Goal: Communication & Community: Answer question/provide support

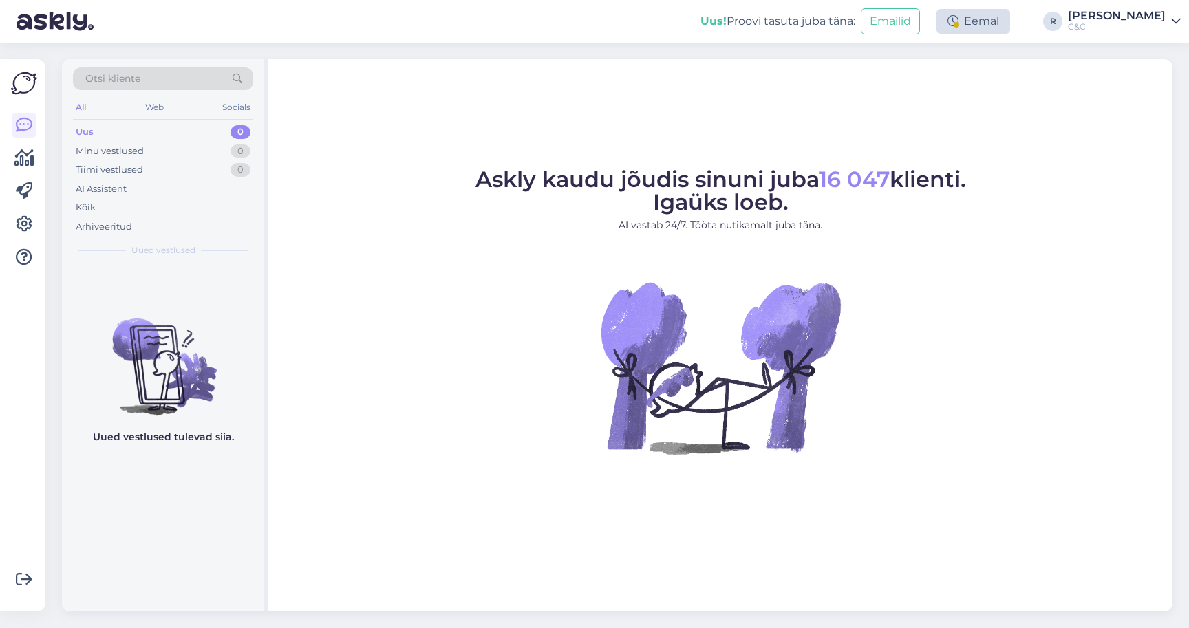
click at [1010, 21] on div "Eemal" at bounding box center [974, 21] width 74 height 25
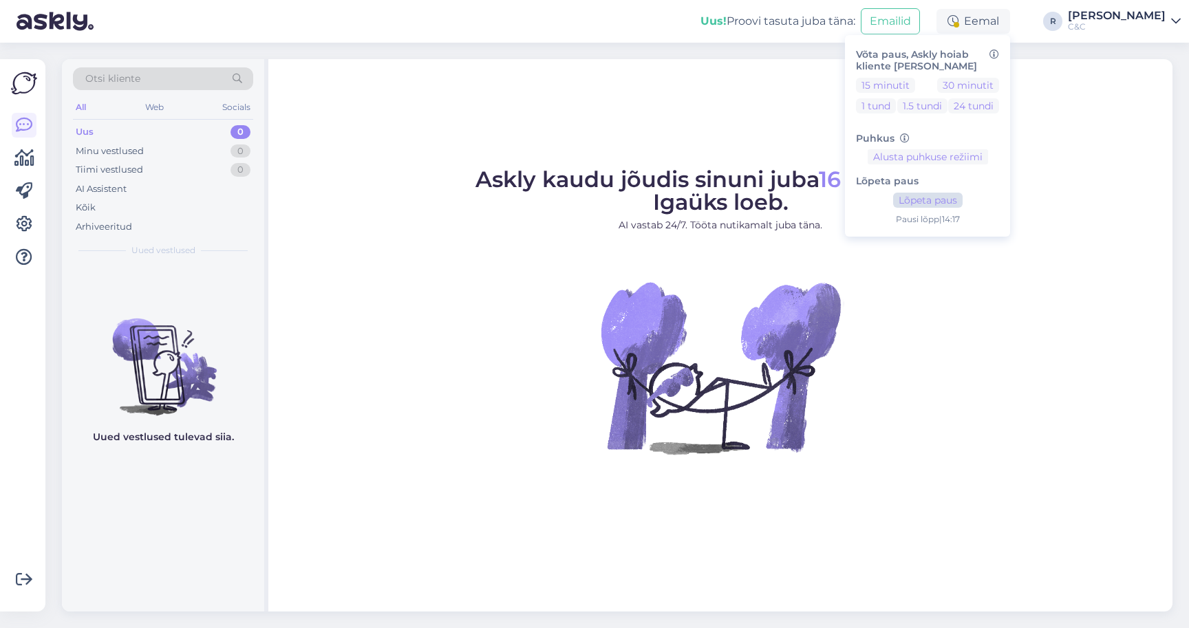
click at [963, 198] on button "Lõpeta paus" at bounding box center [928, 200] width 70 height 15
click at [731, 145] on div "Askly kaudu jõudis sinuni juba 16 047 klienti. Igaüks loeb. AI vastab 24/7. Töö…" at bounding box center [720, 335] width 904 height 553
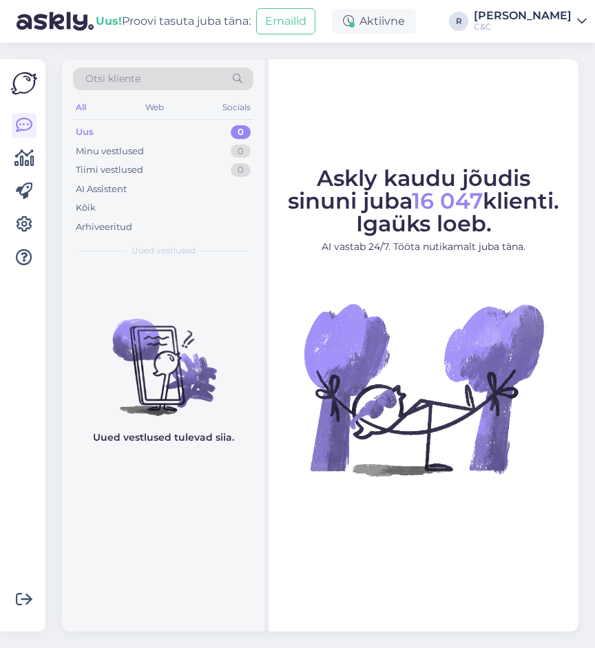
click at [420, 120] on div "Askly kaudu jõudis sinuni juba 16 047 klienti. Igaüks loeb. AI vastab 24/7. Töö…" at bounding box center [423, 345] width 310 height 572
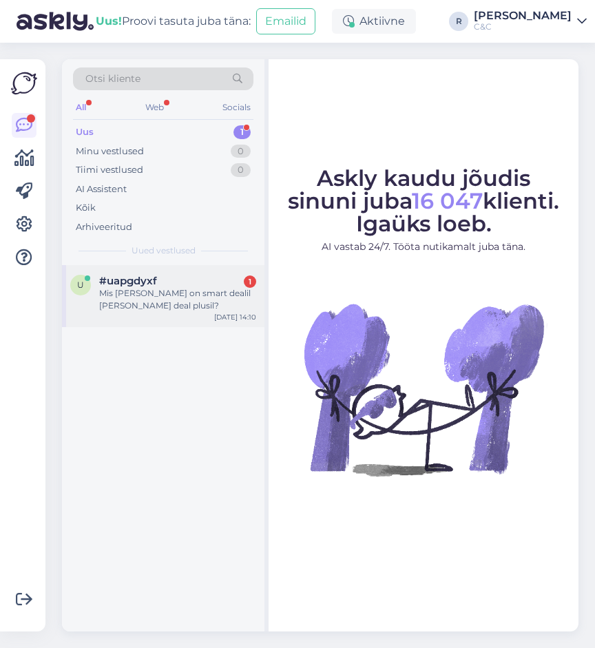
click at [195, 296] on div "Mis vahe on smart dealil ja smart deal plusil?" at bounding box center [177, 299] width 157 height 25
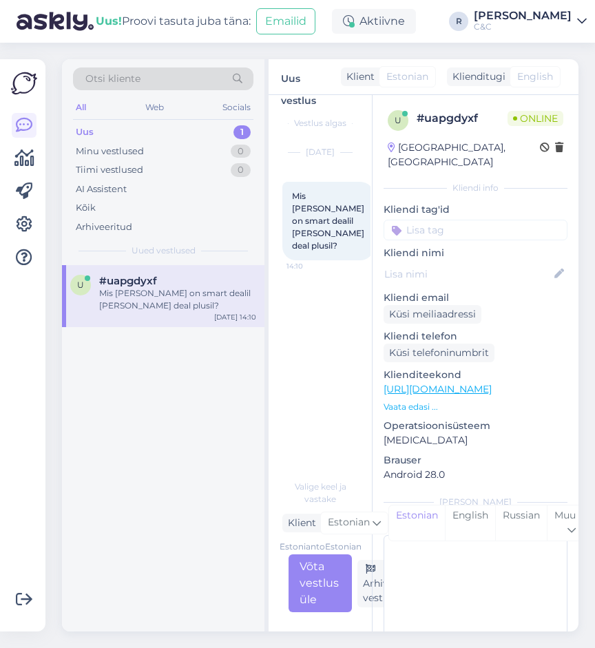
click at [592, 264] on div "Otsi kliente All Web Socials Uus 1 Minu vestlused 0 Tiimi vestlused 0 AI Assist…" at bounding box center [324, 345] width 541 height 605
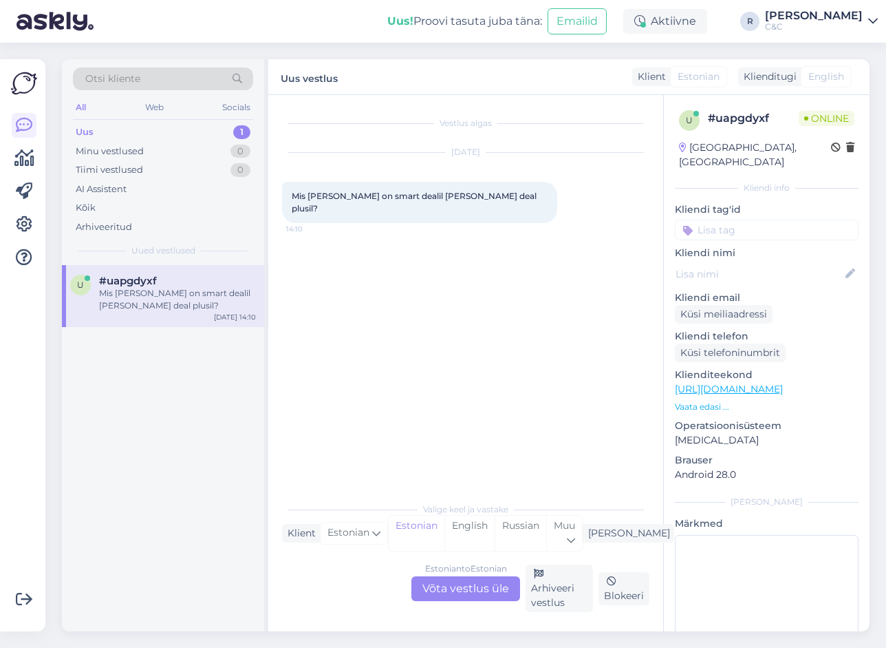
click at [473, 595] on div "Estonian to Estonian Võta vestlus üle" at bounding box center [466, 588] width 109 height 25
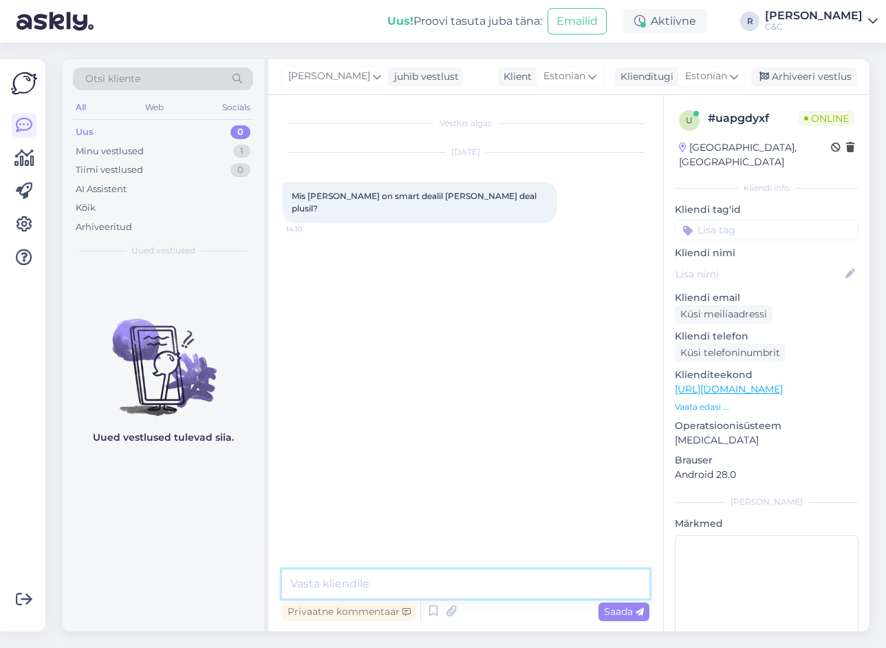
click at [475, 579] on textarea at bounding box center [465, 583] width 367 height 29
type textarea "Tere!"
click at [594, 383] on link "https://www.shop.cec.ee/smart-deal" at bounding box center [729, 389] width 108 height 12
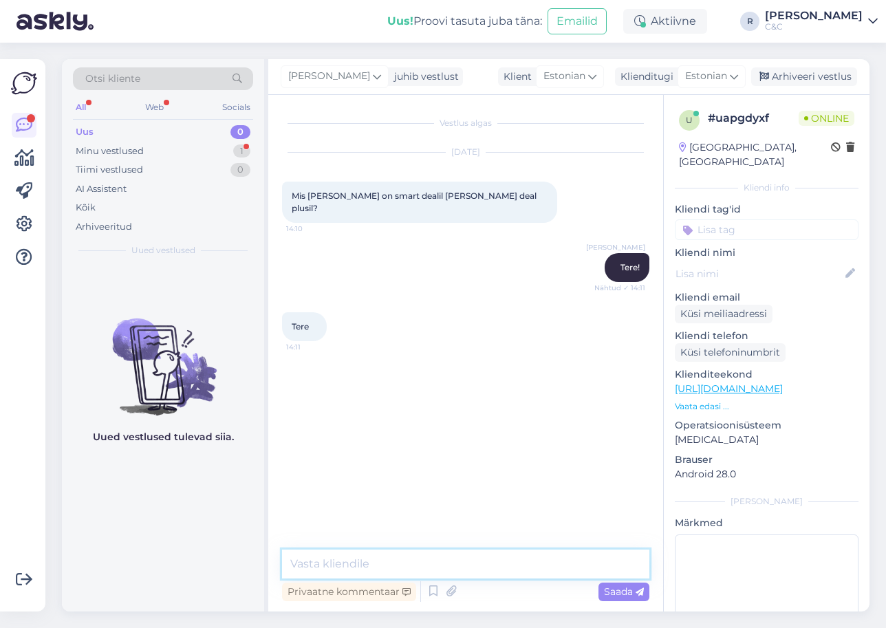
click at [445, 560] on textarea at bounding box center [465, 564] width 367 height 29
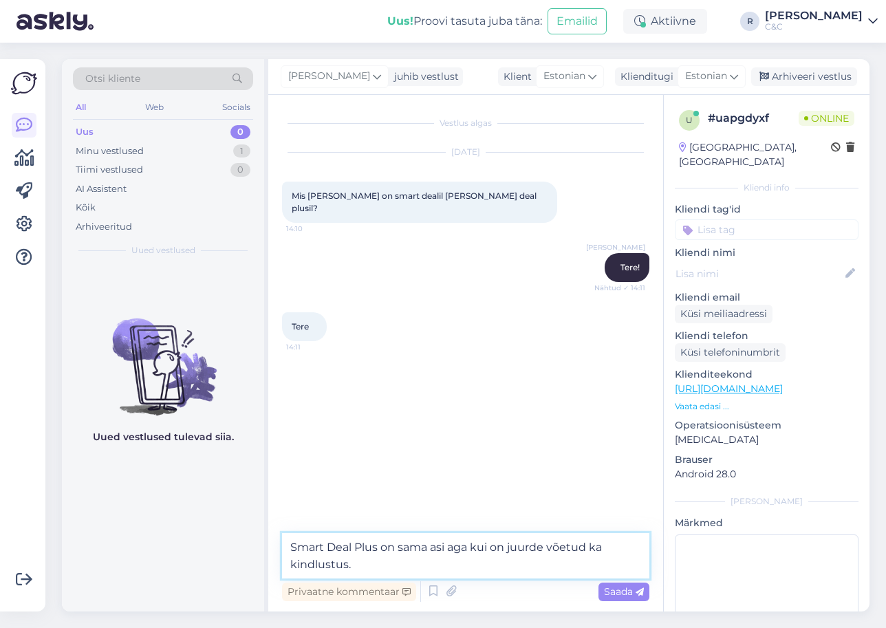
type textarea "Smart Deal Plus on sama asi aga kui on juurde võetud ka kindlustus."
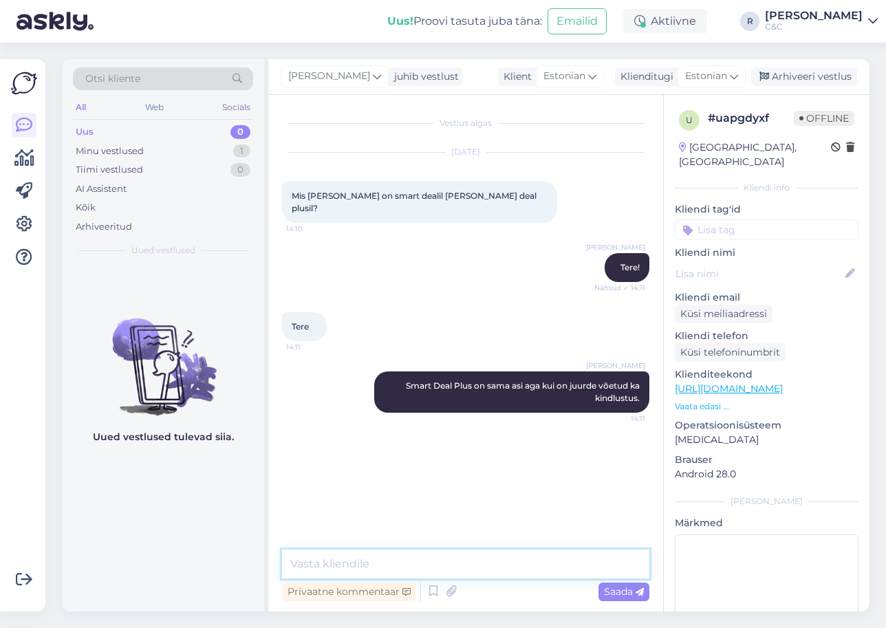
click at [321, 570] on textarea at bounding box center [465, 564] width 367 height 29
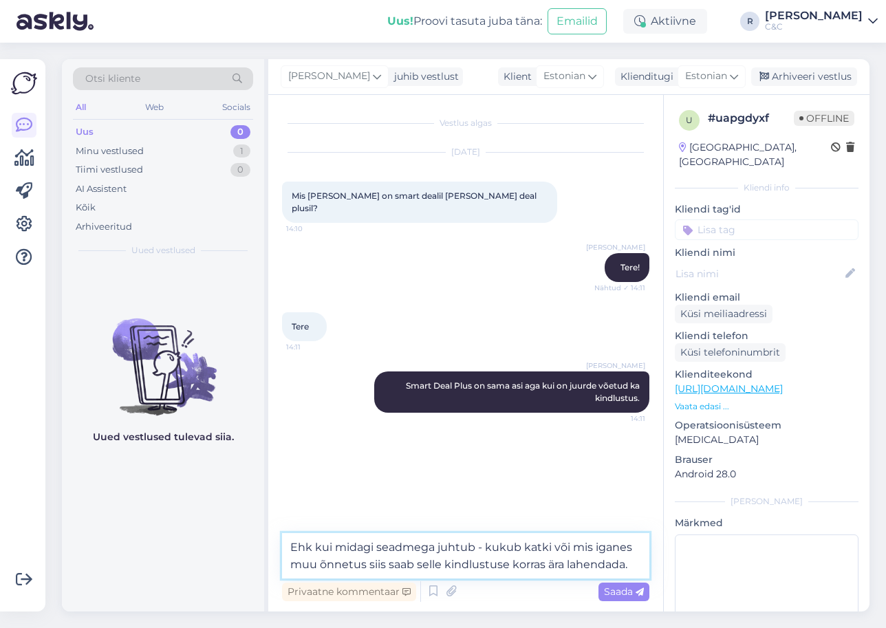
type textarea "Ehk kui midagi seadmega juhtub - kukub katki või mis iganes muu õnnetus siis sa…"
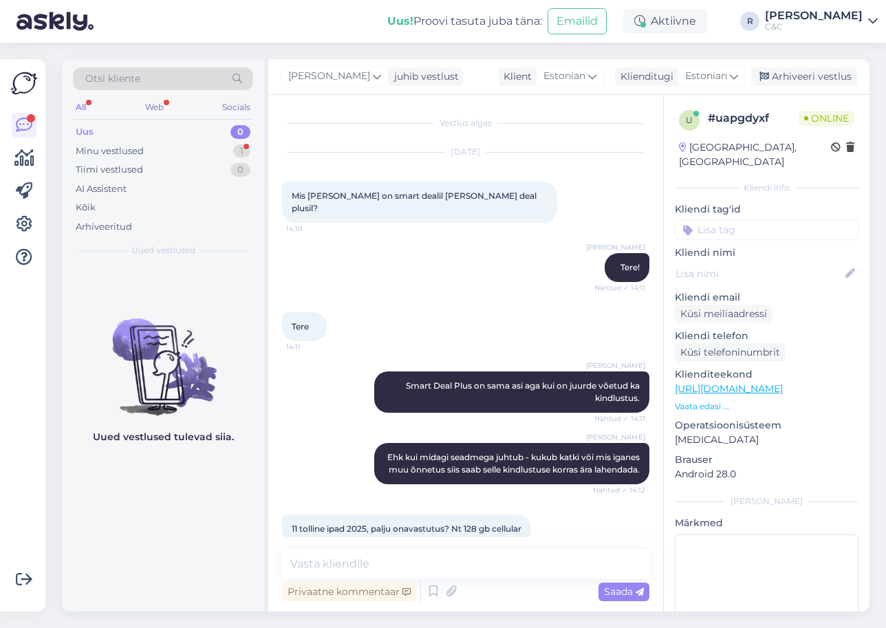
scroll to position [21, 0]
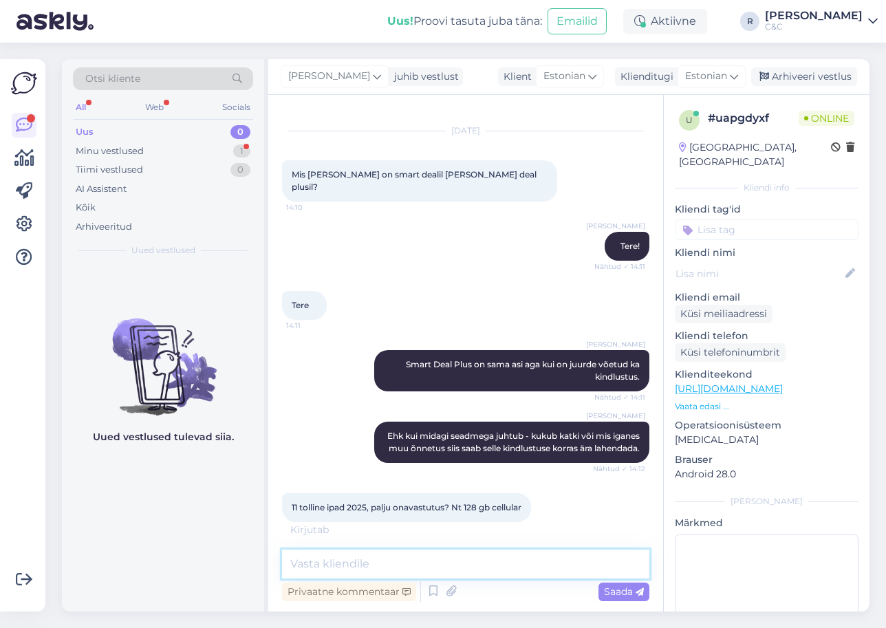
click at [401, 574] on textarea at bounding box center [465, 564] width 367 height 29
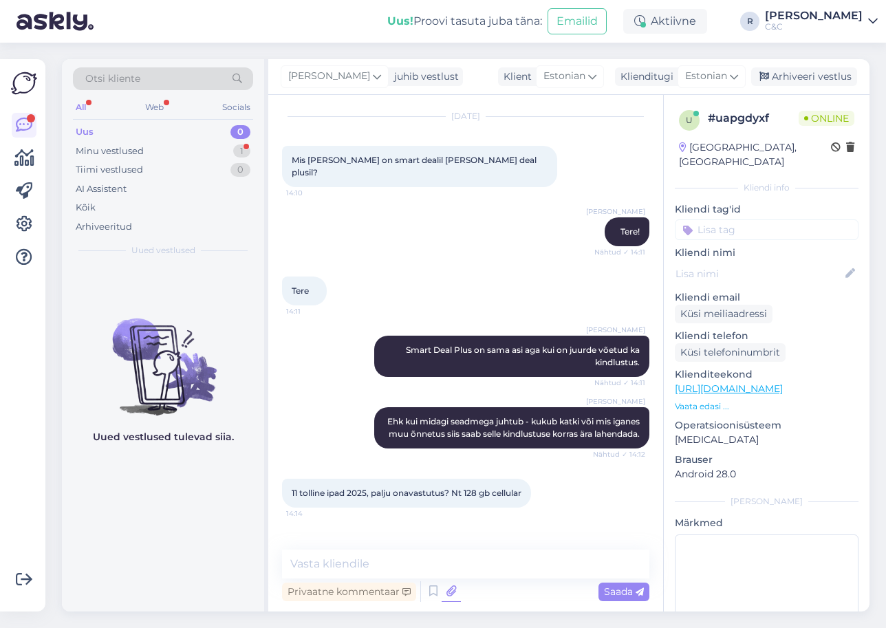
scroll to position [81, 0]
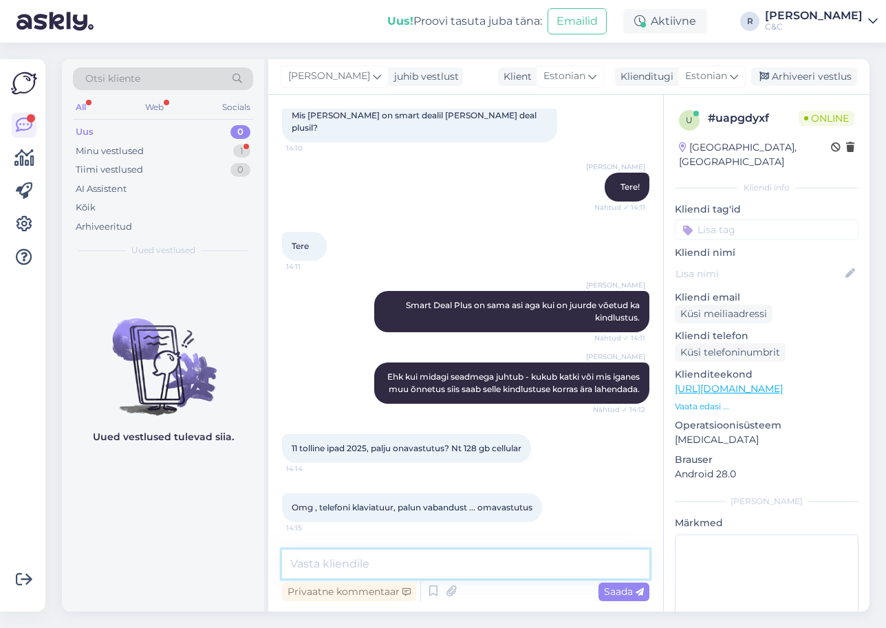
click at [386, 568] on textarea at bounding box center [465, 564] width 367 height 29
type textarea ":D"
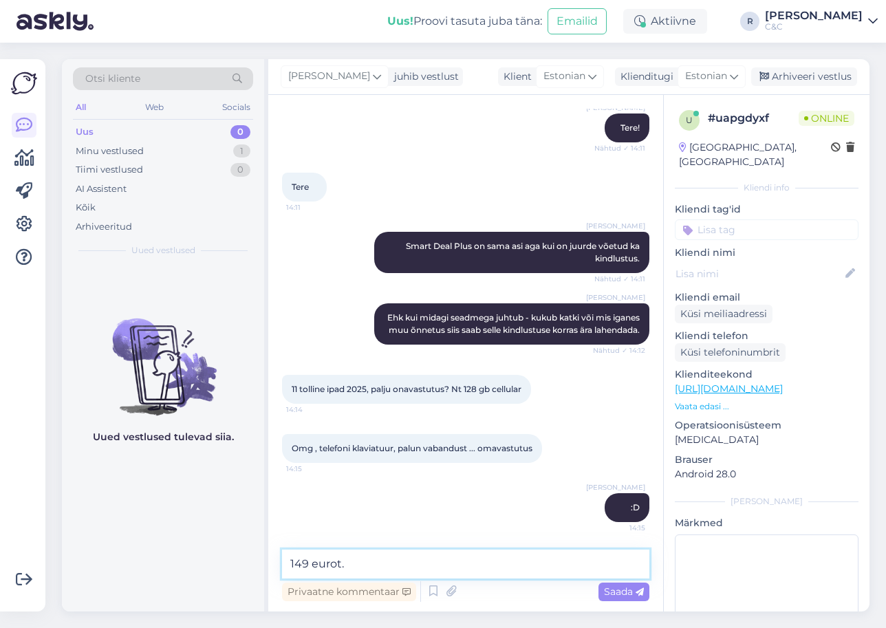
type textarea "149 eurot."
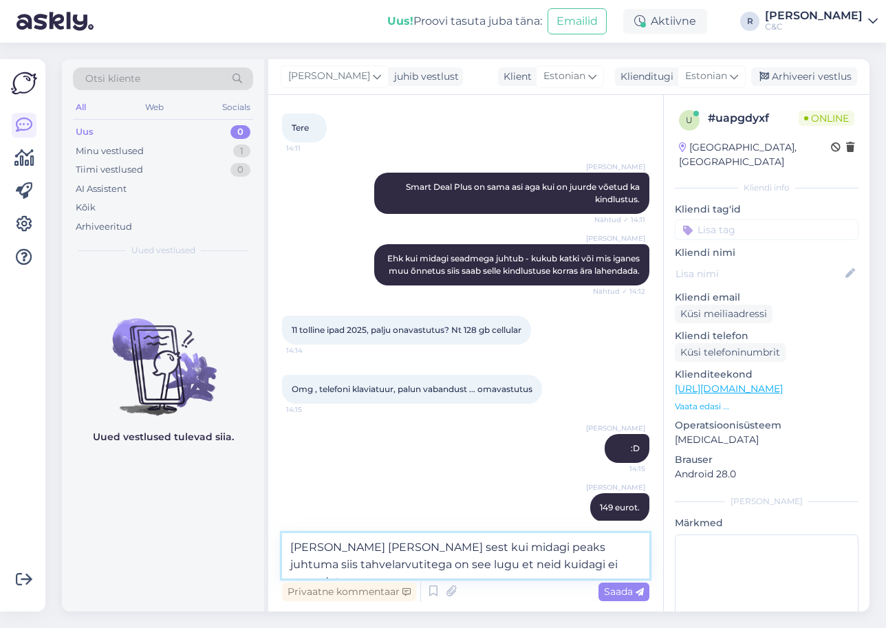
type textarea "Soovitan võtta sest kui midagi peaks juhtuma siis tahvelarvutitega on see lugu …"
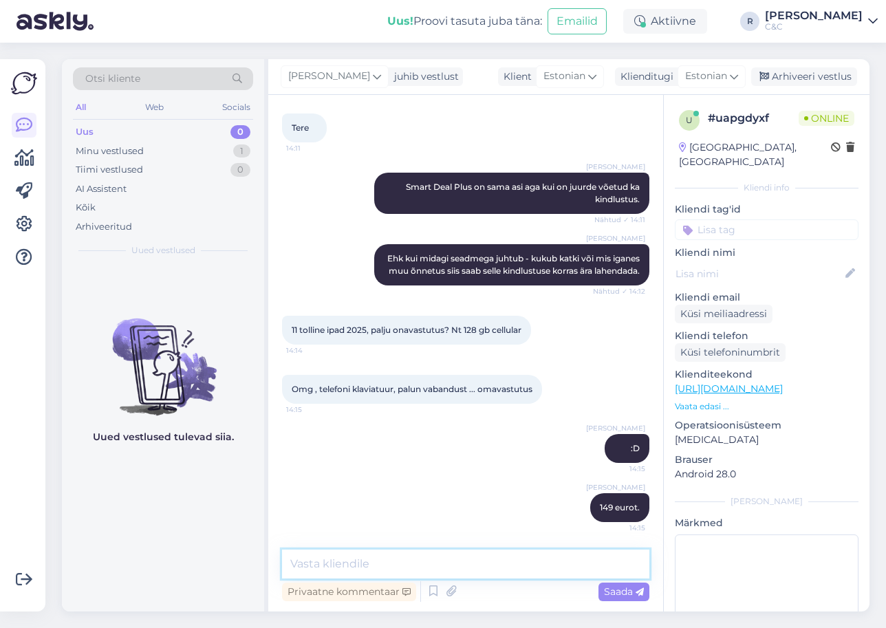
scroll to position [270, 0]
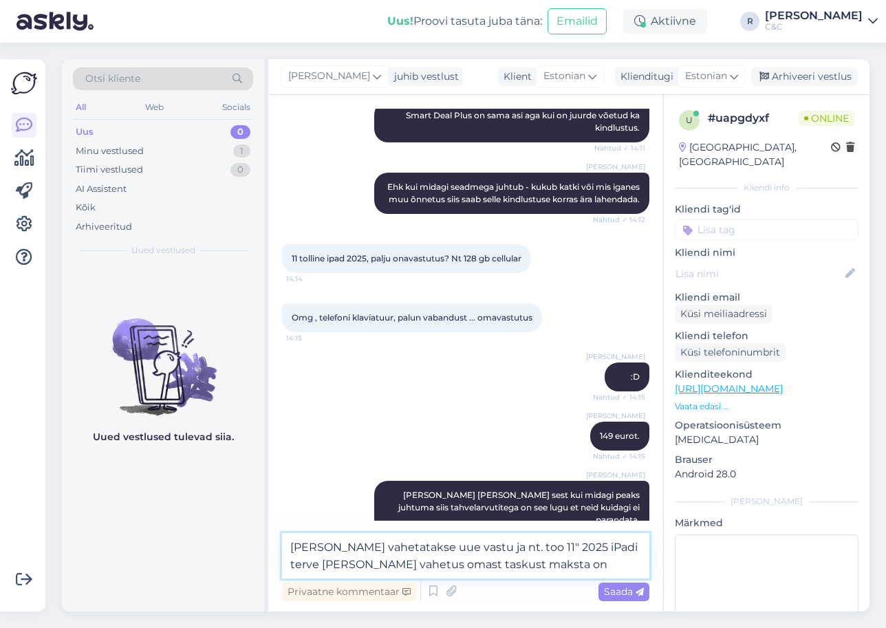
type textarea "Vaid vahetatakse uue vastu ja nt. too 11" 2025 iPadi terve seadme vahetus omast…"
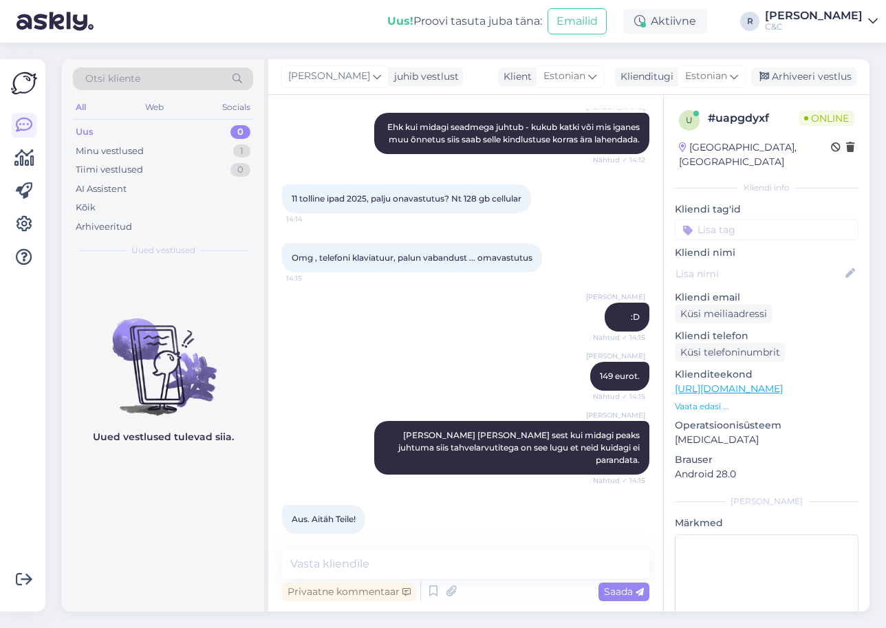
scroll to position [330, 0]
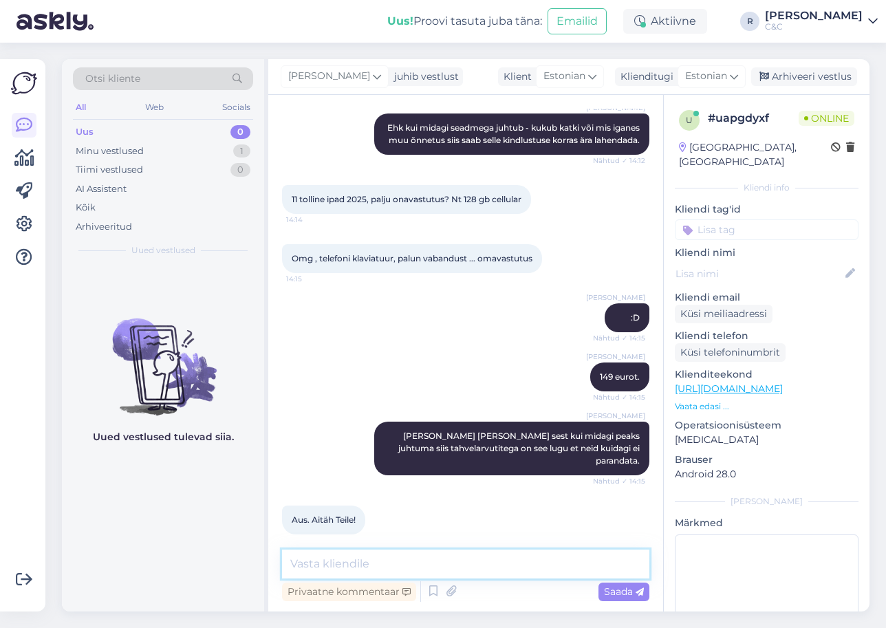
click at [438, 572] on textarea at bounding box center [465, 564] width 367 height 29
type textarea "Ikka, head! :)"
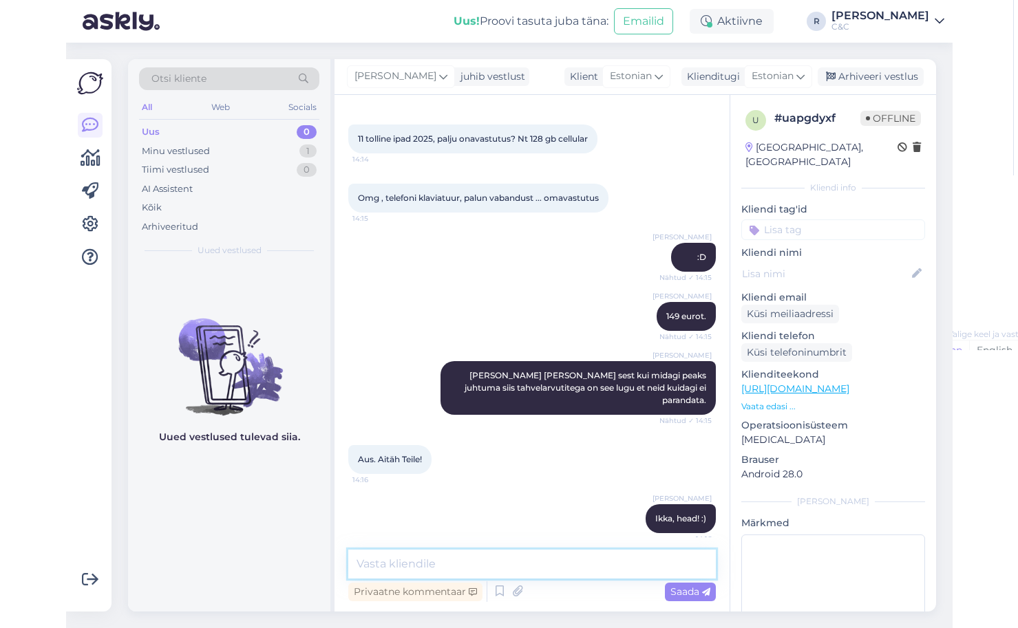
scroll to position [389, 0]
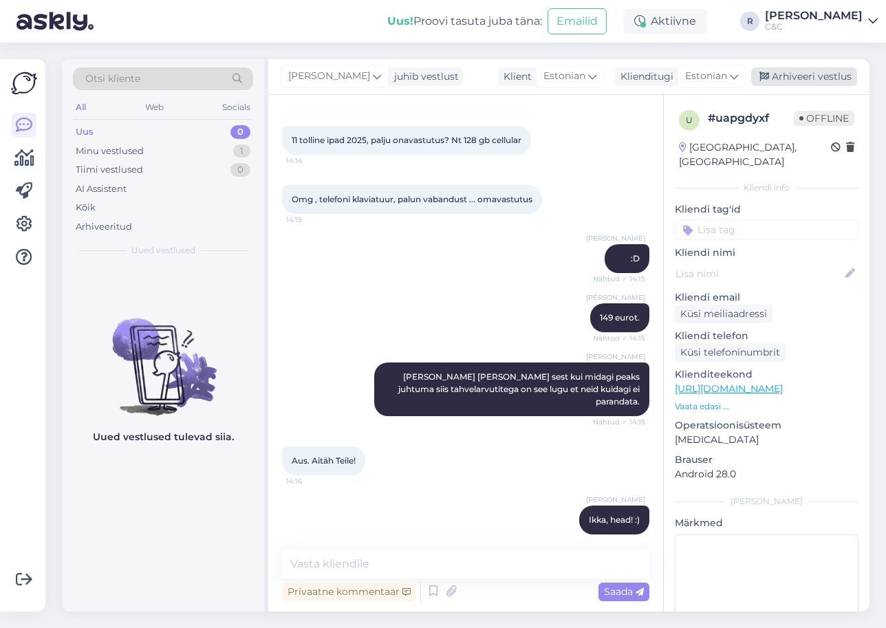
click at [594, 76] on div "Arhiveeri vestlus" at bounding box center [804, 76] width 106 height 19
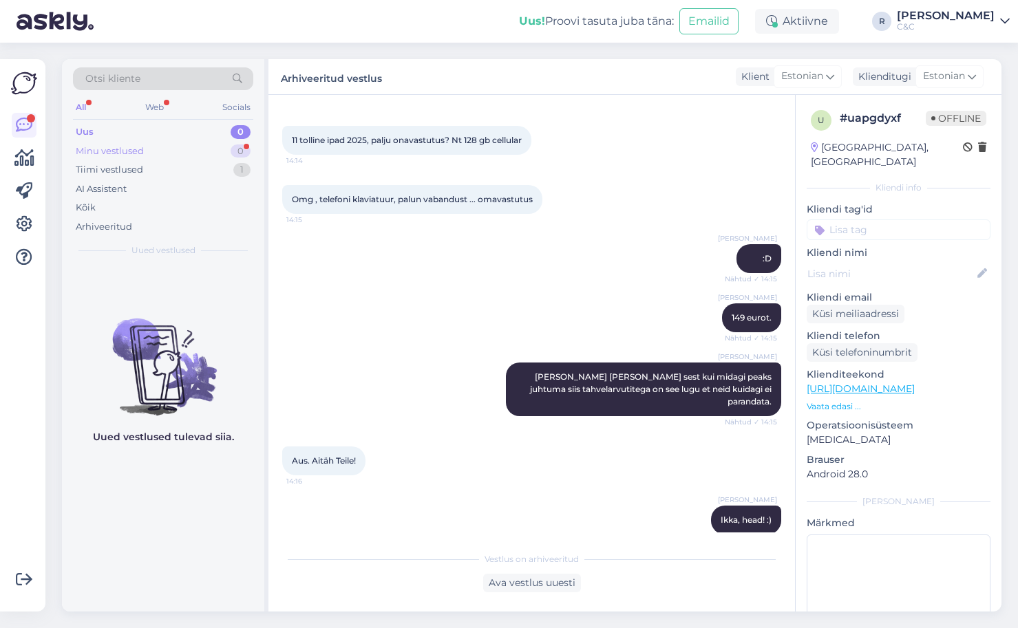
click at [202, 156] on div "Minu vestlused 0" at bounding box center [163, 151] width 180 height 19
click at [193, 170] on div "Tiimi vestlused 1" at bounding box center [163, 169] width 180 height 19
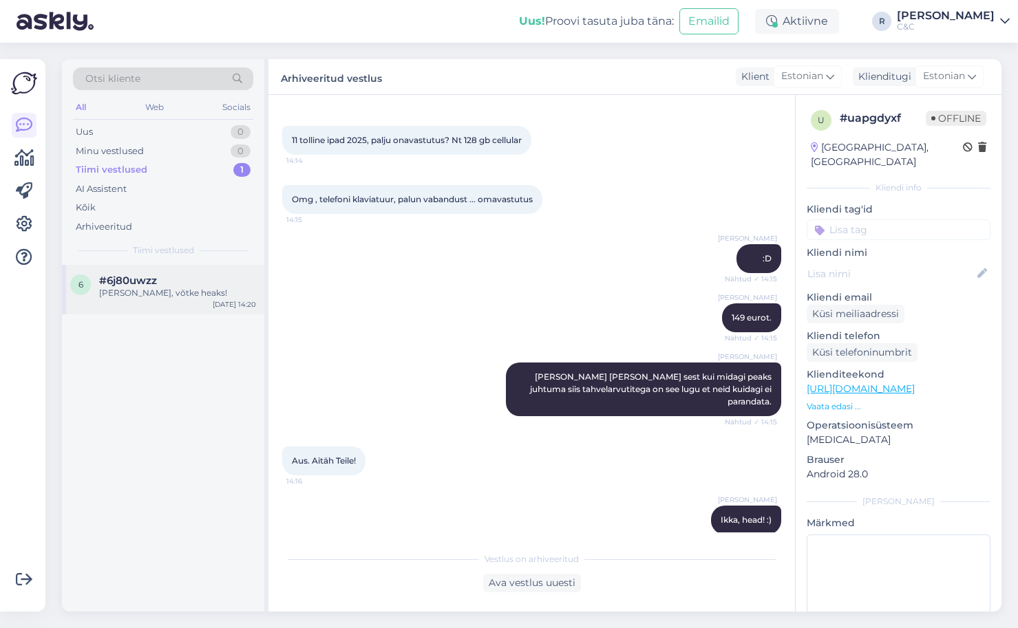
click at [167, 275] on div "#6j80uwzz" at bounding box center [177, 281] width 157 height 12
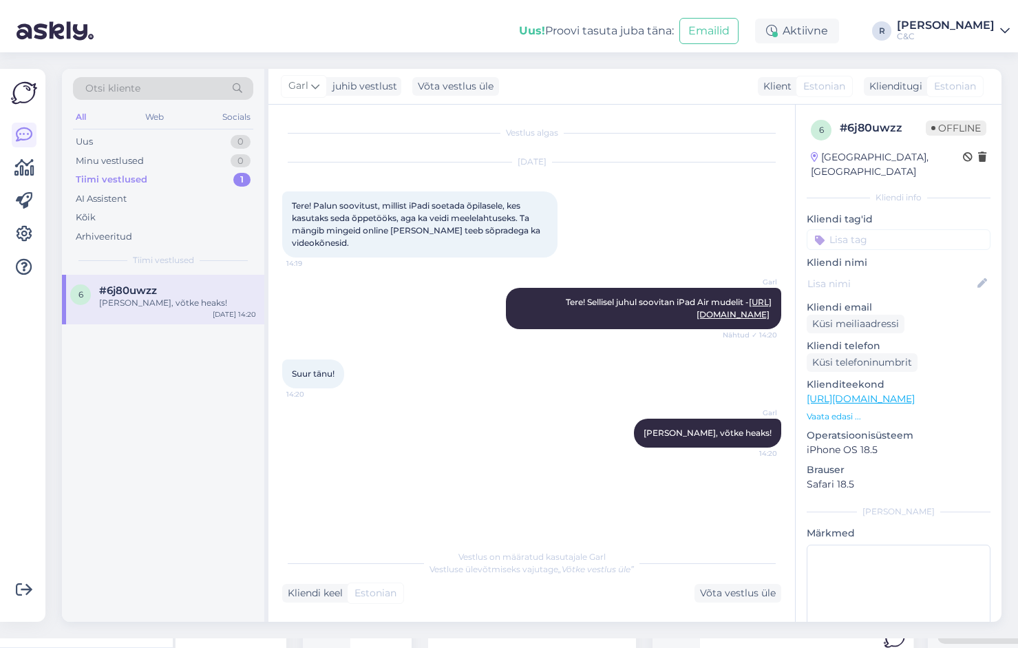
scroll to position [0, 0]
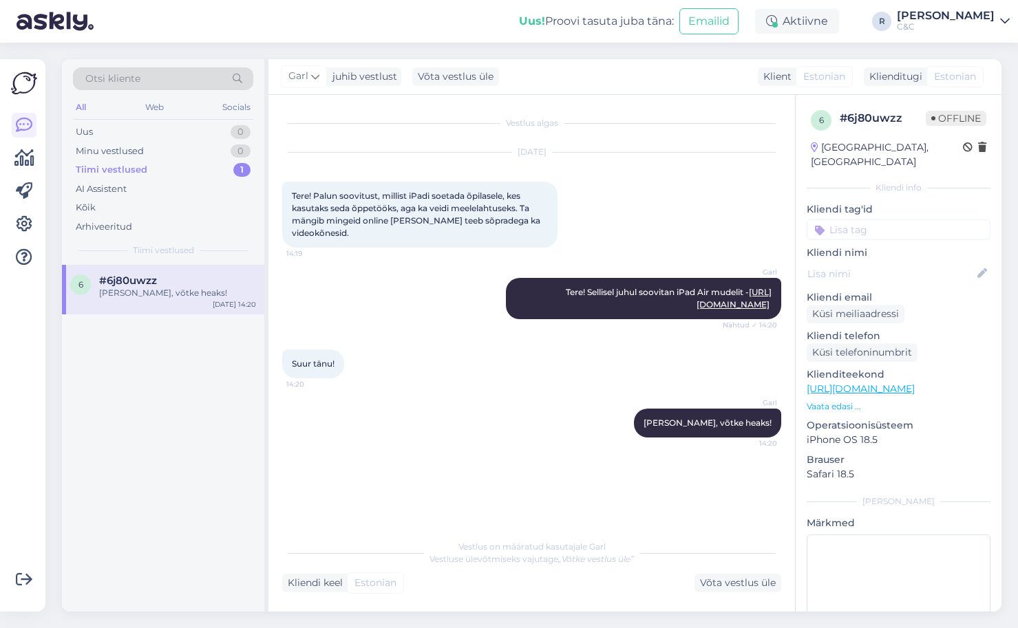
click at [409, 300] on div "Garl Tere! Sellisel juhul soovitan iPad Air mudelit - https://www.shop.cec.ee/i…" at bounding box center [531, 299] width 499 height 72
